Goal: Find specific page/section: Find specific page/section

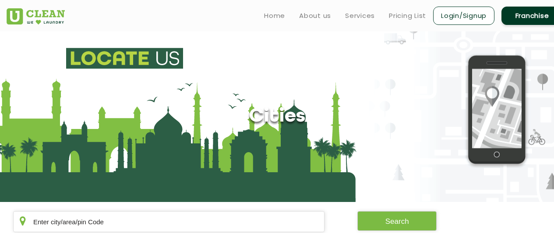
scroll to position [243, 0]
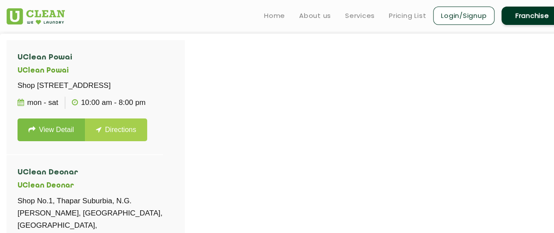
click at [342, 110] on div at bounding box center [284, 156] width 554 height 233
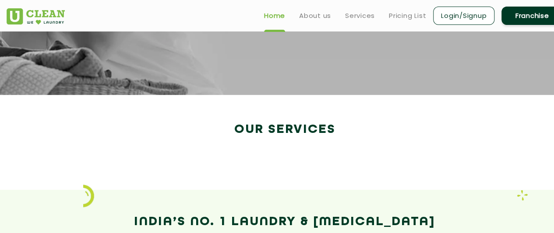
scroll to position [1536, 0]
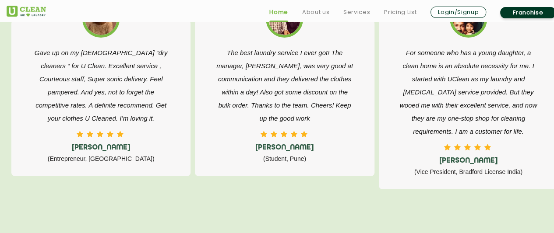
scroll to position [1633, 0]
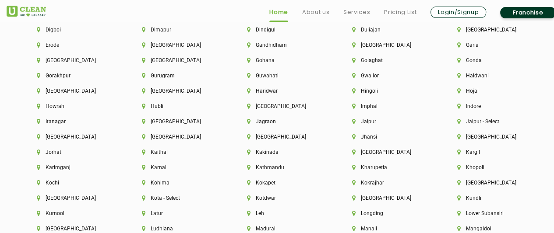
scroll to position [2246, 0]
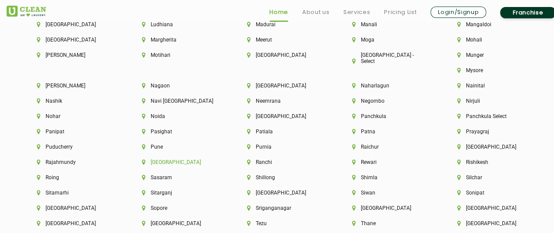
click at [217, 159] on li "[GEOGRAPHIC_DATA]" at bounding box center [179, 162] width 75 height 6
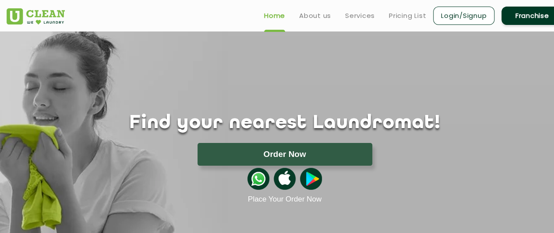
scroll to position [1536, 0]
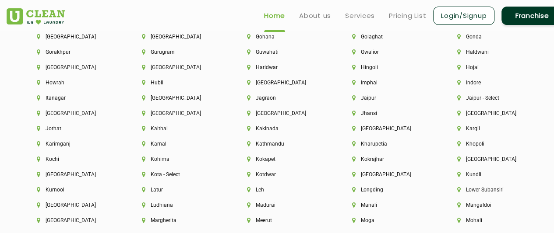
scroll to position [2048, 0]
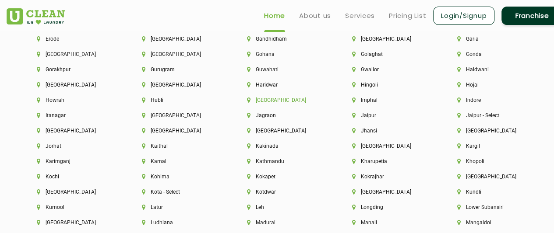
click at [269, 102] on li "[GEOGRAPHIC_DATA]" at bounding box center [284, 100] width 75 height 6
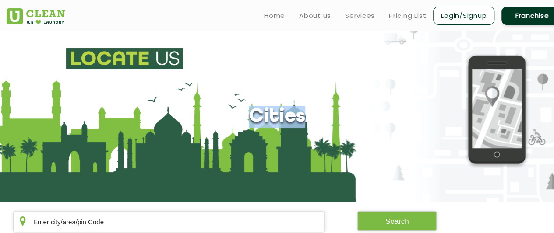
click at [269, 102] on section "Cities" at bounding box center [277, 117] width 554 height 171
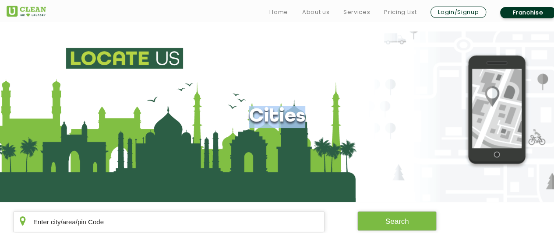
scroll to position [204, 0]
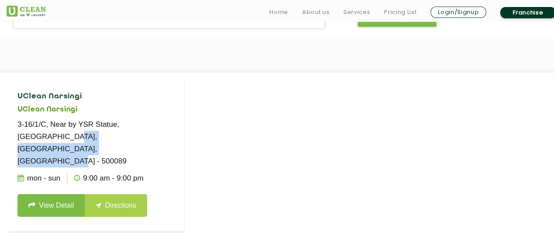
drag, startPoint x: 183, startPoint y: 118, endPoint x: 182, endPoint y: 131, distance: 13.2
click at [182, 131] on li "UClean Narsingi UClean Narsingi 3-16/1/C, Near by YSR Statue, Beside Nirmala Ho…" at bounding box center [96, 155] width 178 height 152
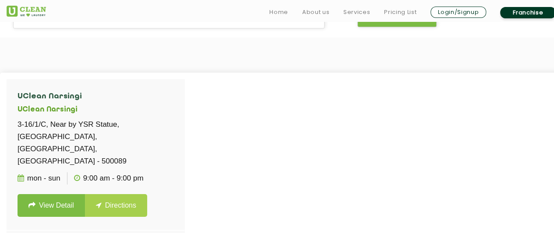
drag, startPoint x: 225, startPoint y: 123, endPoint x: 235, endPoint y: 130, distance: 12.6
click at [235, 130] on div at bounding box center [284, 195] width 554 height 233
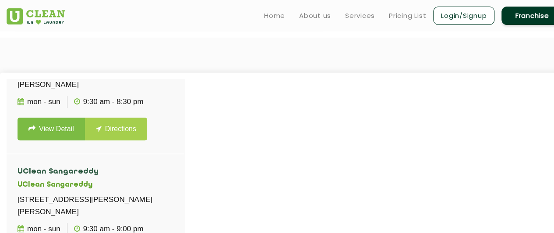
click at [184, 173] on div at bounding box center [284, 195] width 554 height 233
click at [184, 169] on div at bounding box center [284, 195] width 554 height 233
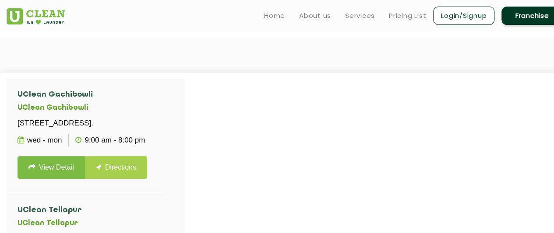
click at [185, 214] on div at bounding box center [284, 195] width 554 height 233
click at [184, 221] on div "UClean Narsingi UClean Narsingi 3-16/1/C, Near by YSR Statue, Beside Nirmala Ho…" at bounding box center [96, 196] width 178 height 234
click at [185, 216] on div at bounding box center [284, 195] width 554 height 233
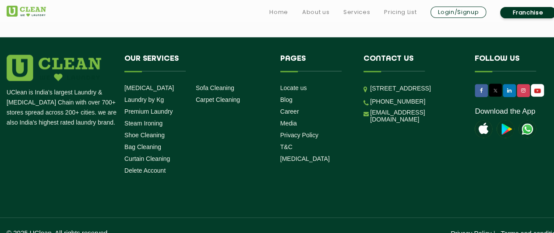
scroll to position [303, 0]
